Goal: Register for event/course

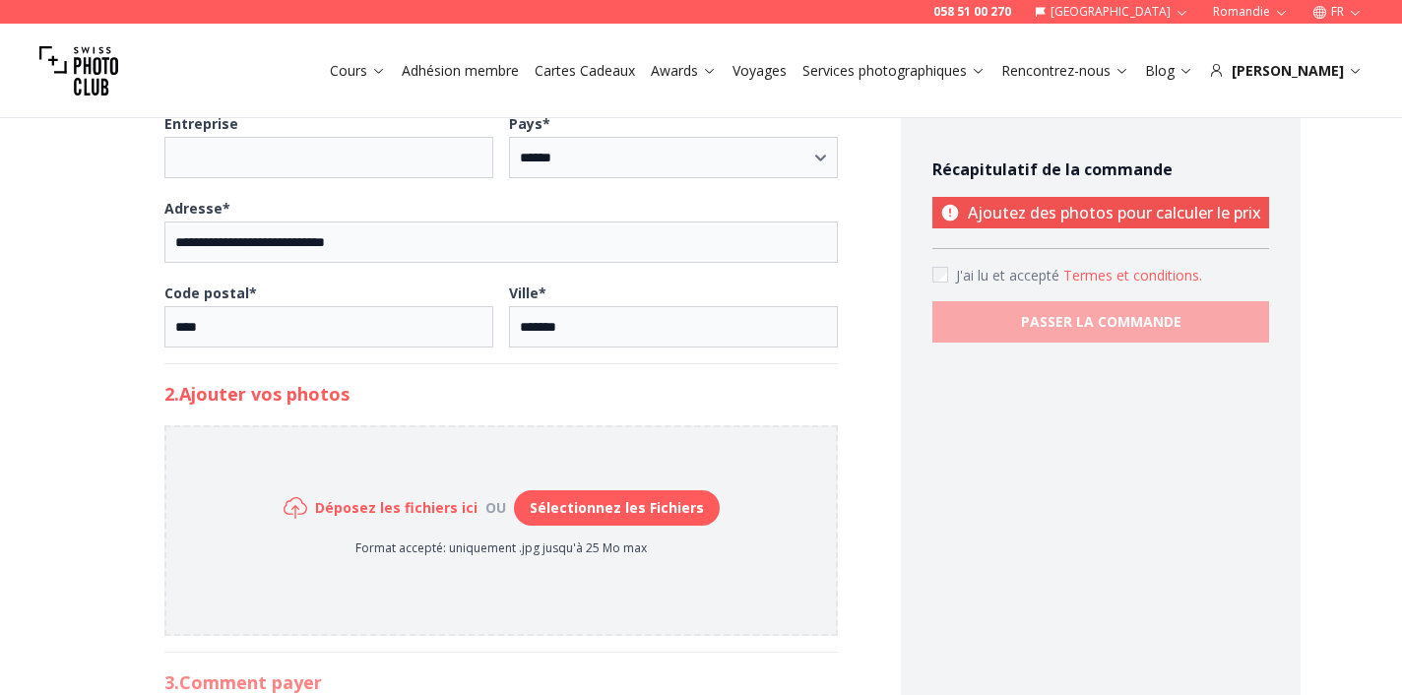
click at [557, 501] on button "Sélectionnez les Fichiers" at bounding box center [617, 507] width 206 height 35
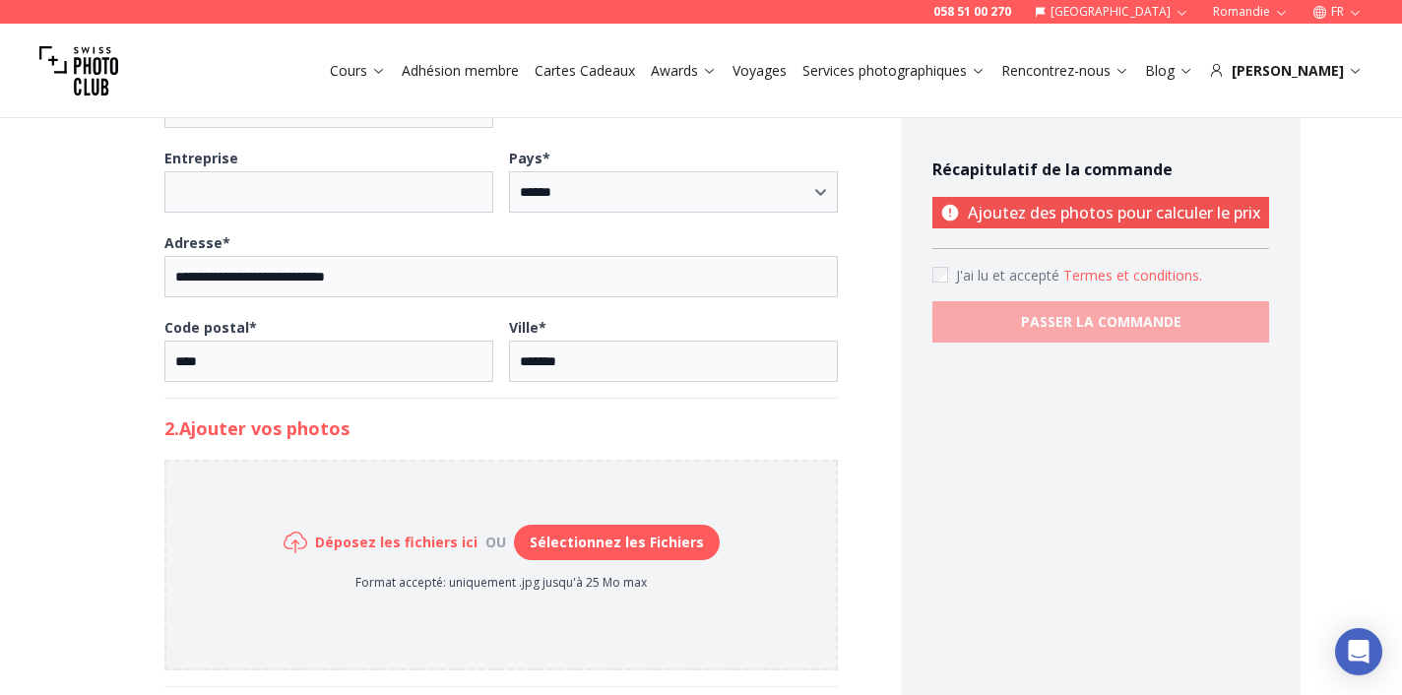
scroll to position [742, 0]
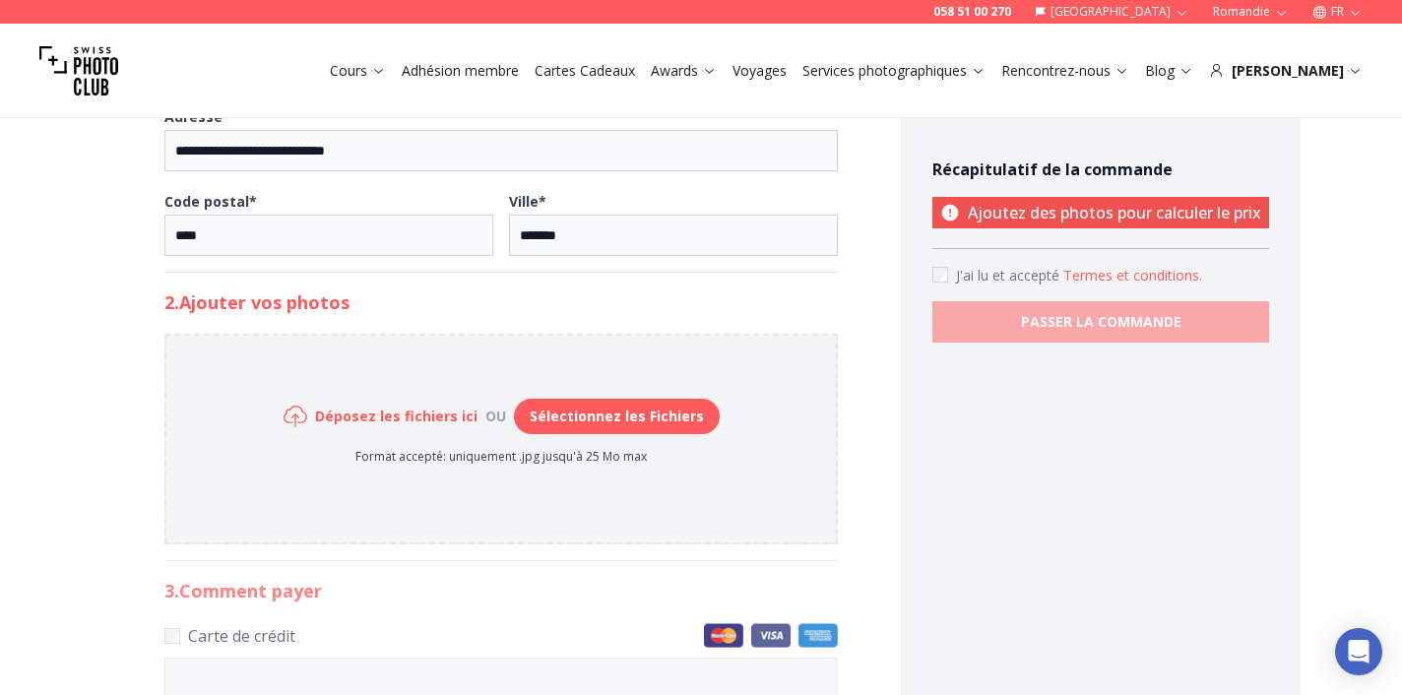
click at [580, 421] on button "Sélectionnez les Fichiers" at bounding box center [617, 416] width 206 height 35
